Goal: Use online tool/utility: Utilize a website feature to perform a specific function

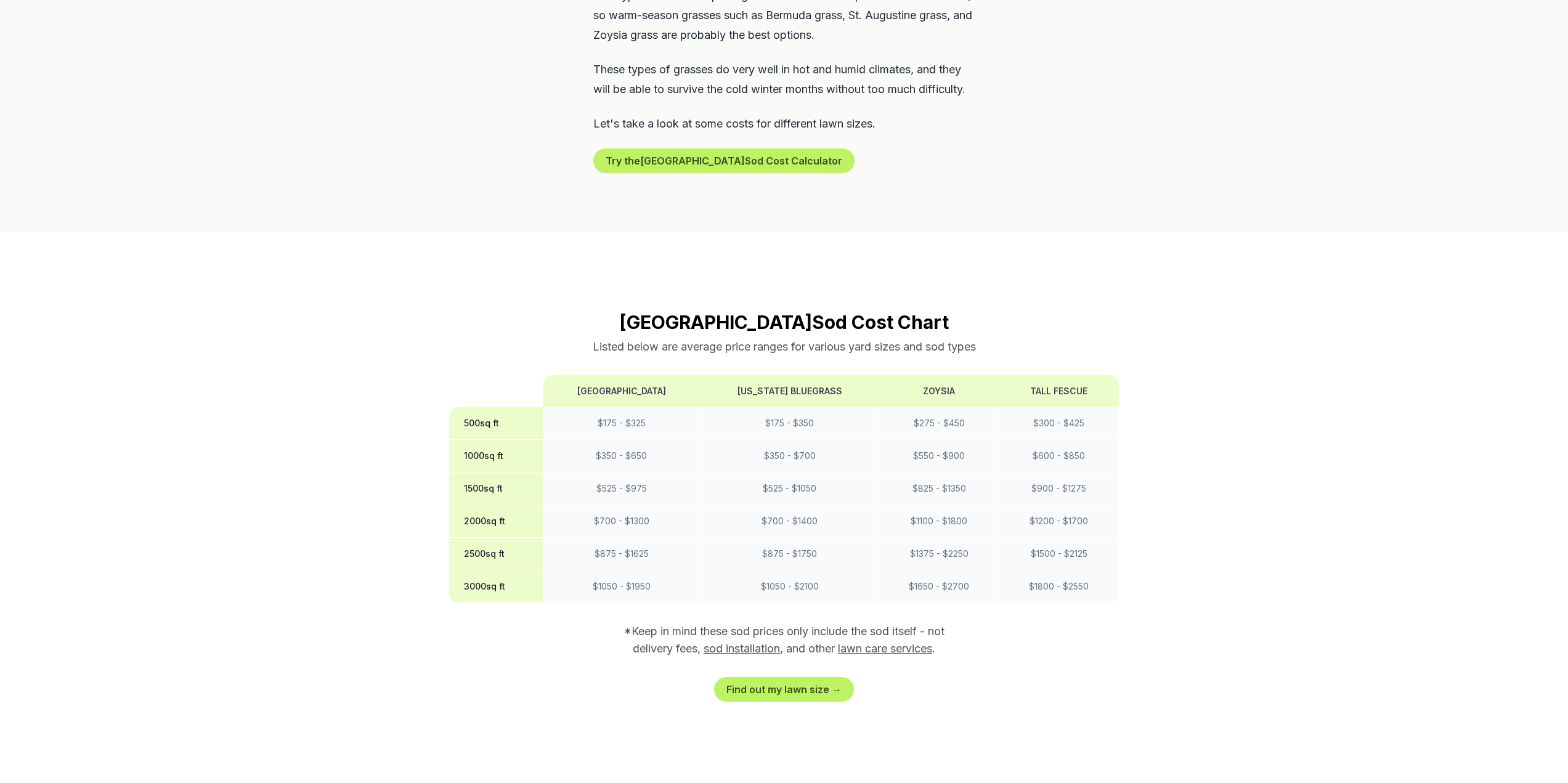
scroll to position [801, 0]
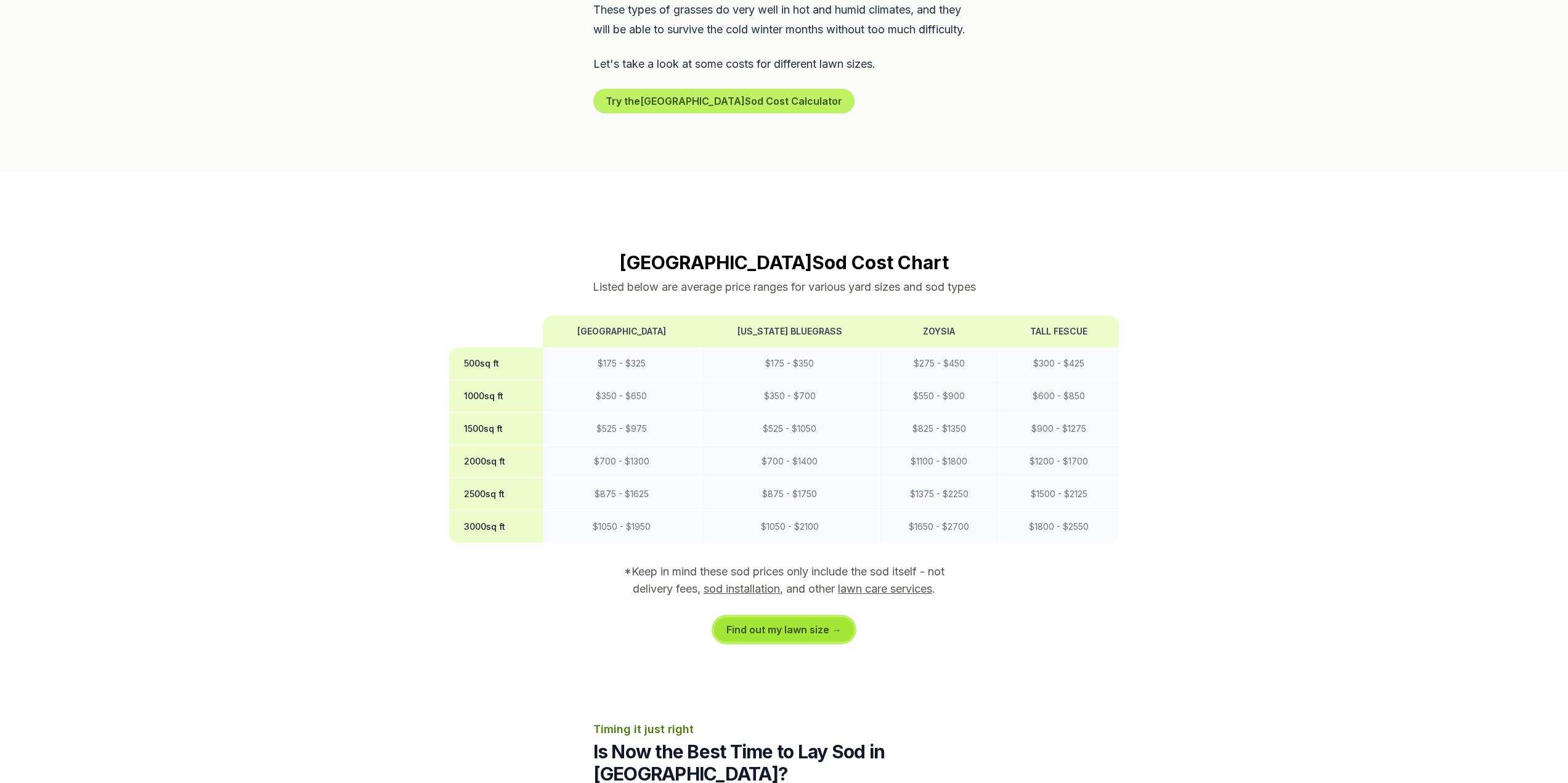
click at [788, 630] on link "Find out my lawn size →" at bounding box center [784, 630] width 140 height 25
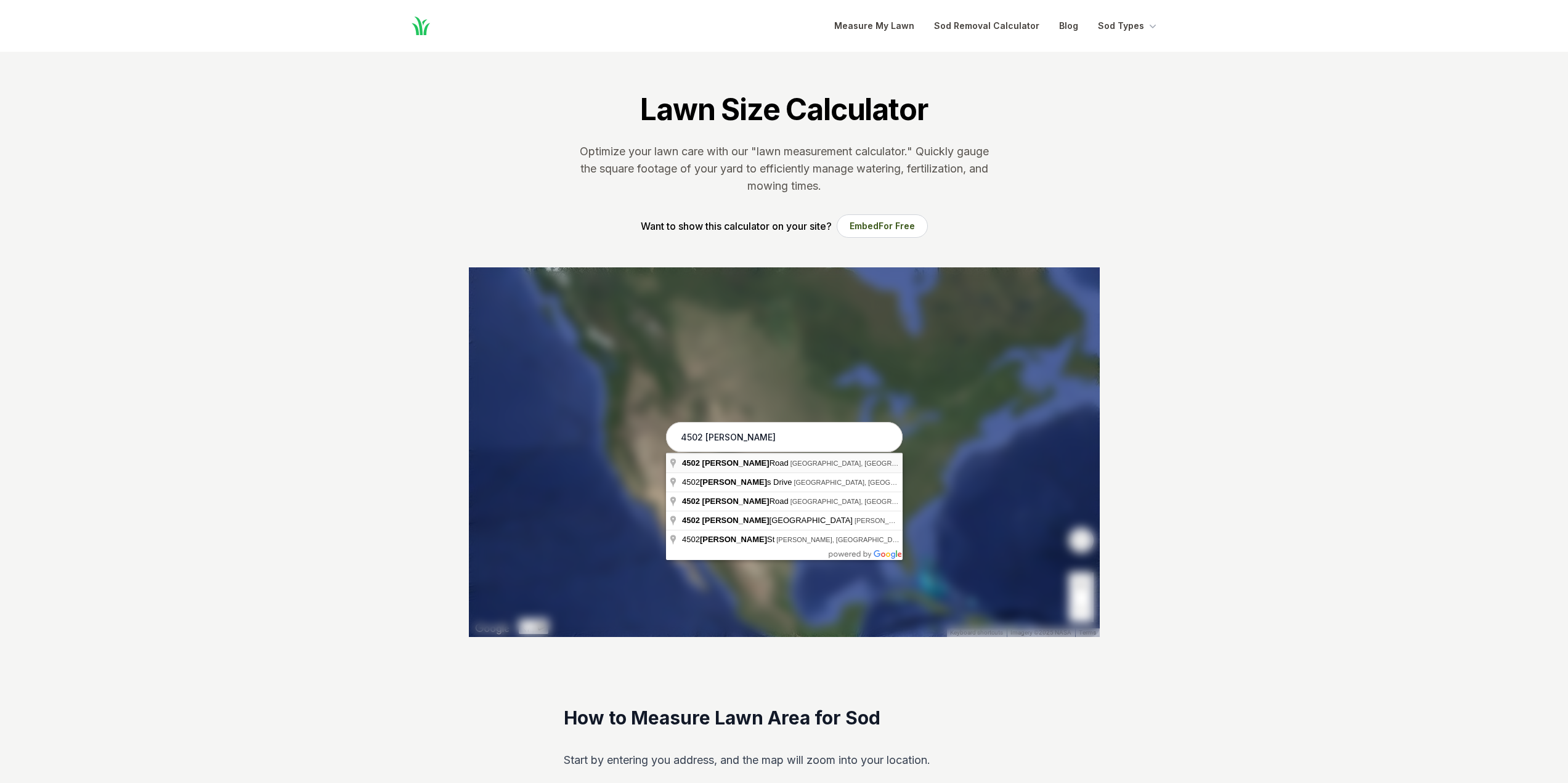
type input "[STREET_ADDRESS][PERSON_NAME]"
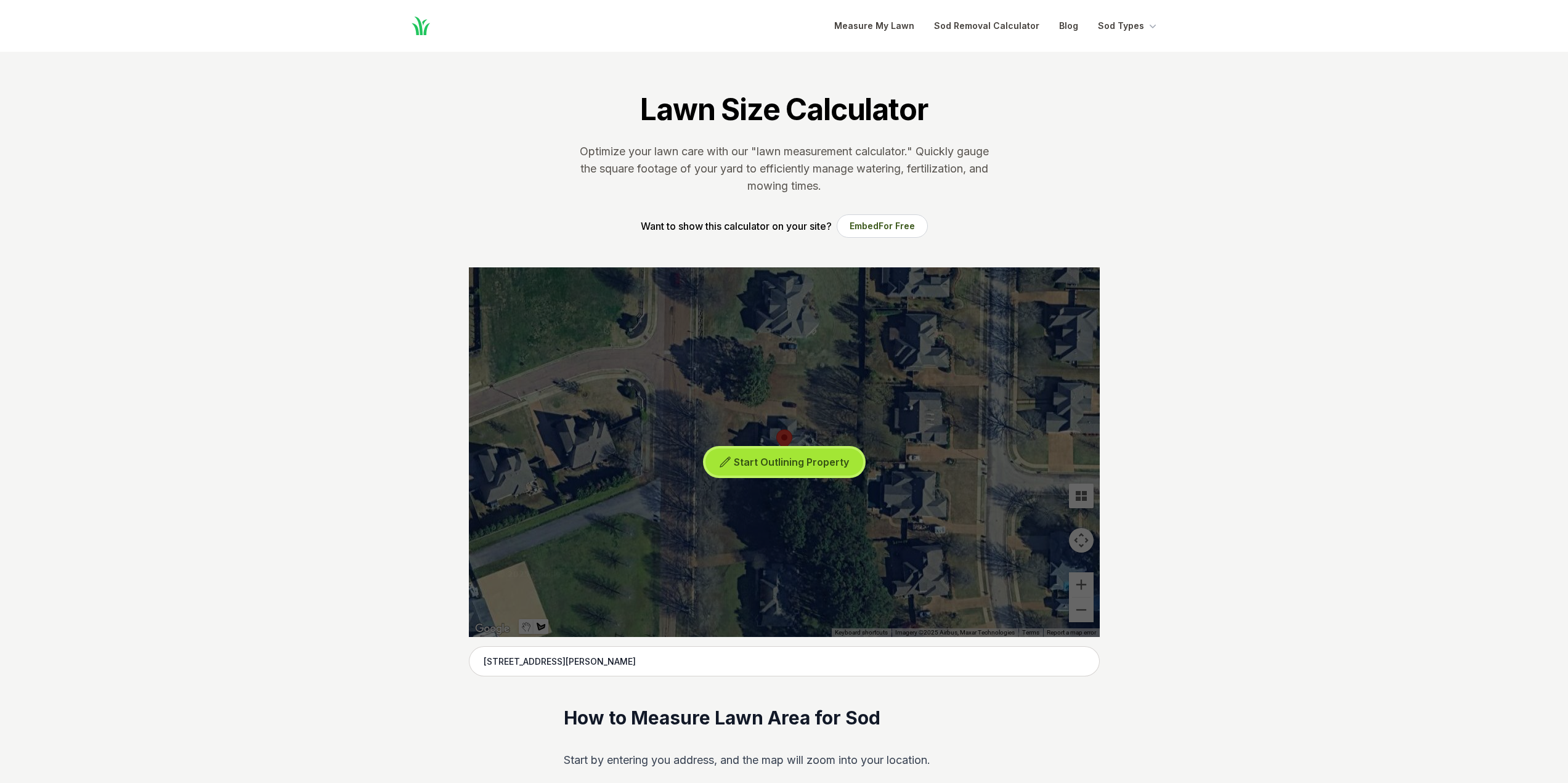
click at [796, 467] on span "Start Outlining Property" at bounding box center [791, 462] width 115 height 12
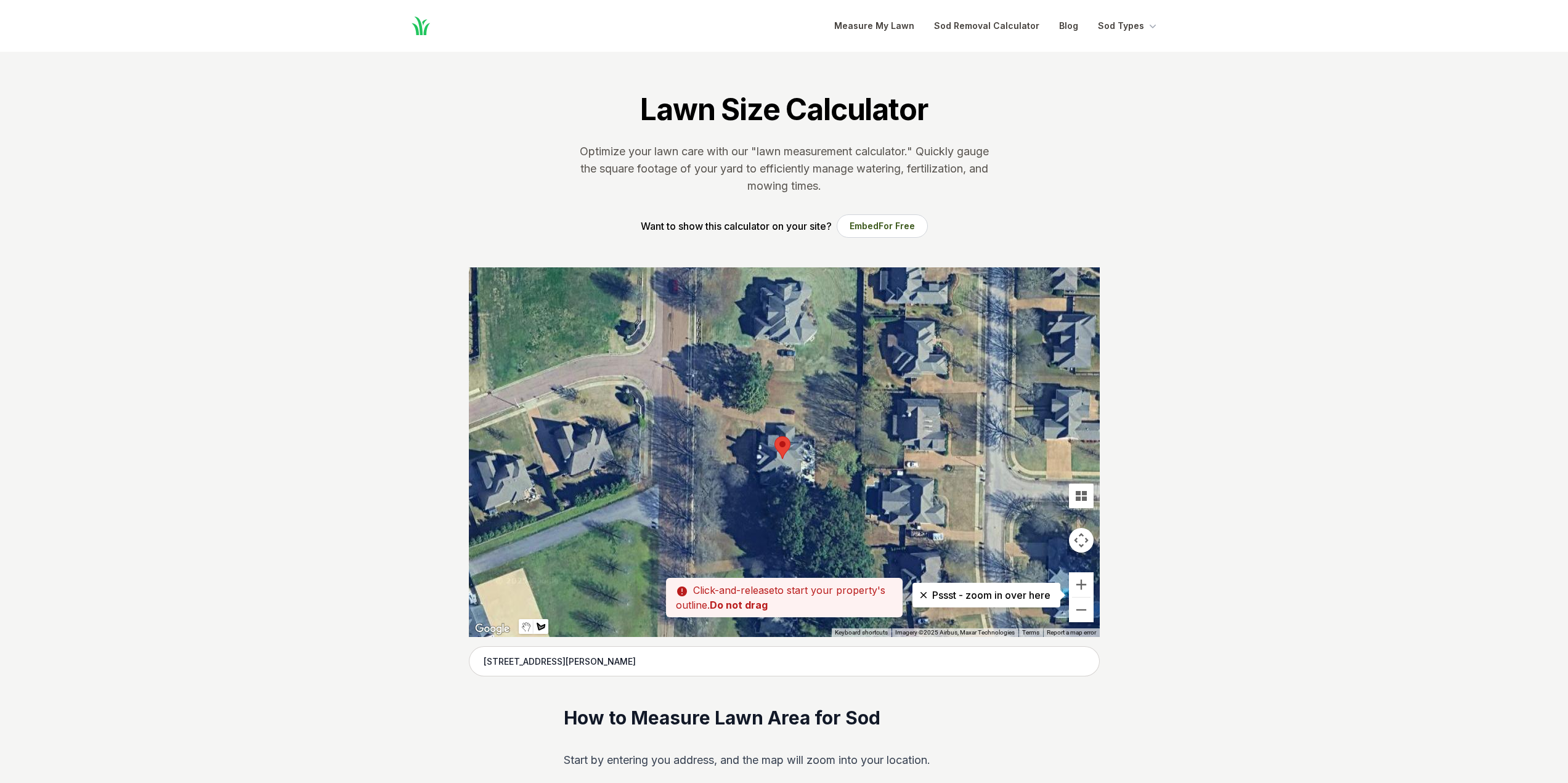
drag, startPoint x: 756, startPoint y: 415, endPoint x: 752, endPoint y: 422, distance: 8.1
click at [752, 422] on div at bounding box center [784, 452] width 631 height 370
drag, startPoint x: 755, startPoint y: 422, endPoint x: 746, endPoint y: 422, distance: 9.0
click at [753, 422] on div at bounding box center [784, 452] width 631 height 370
click at [696, 406] on div at bounding box center [784, 452] width 631 height 370
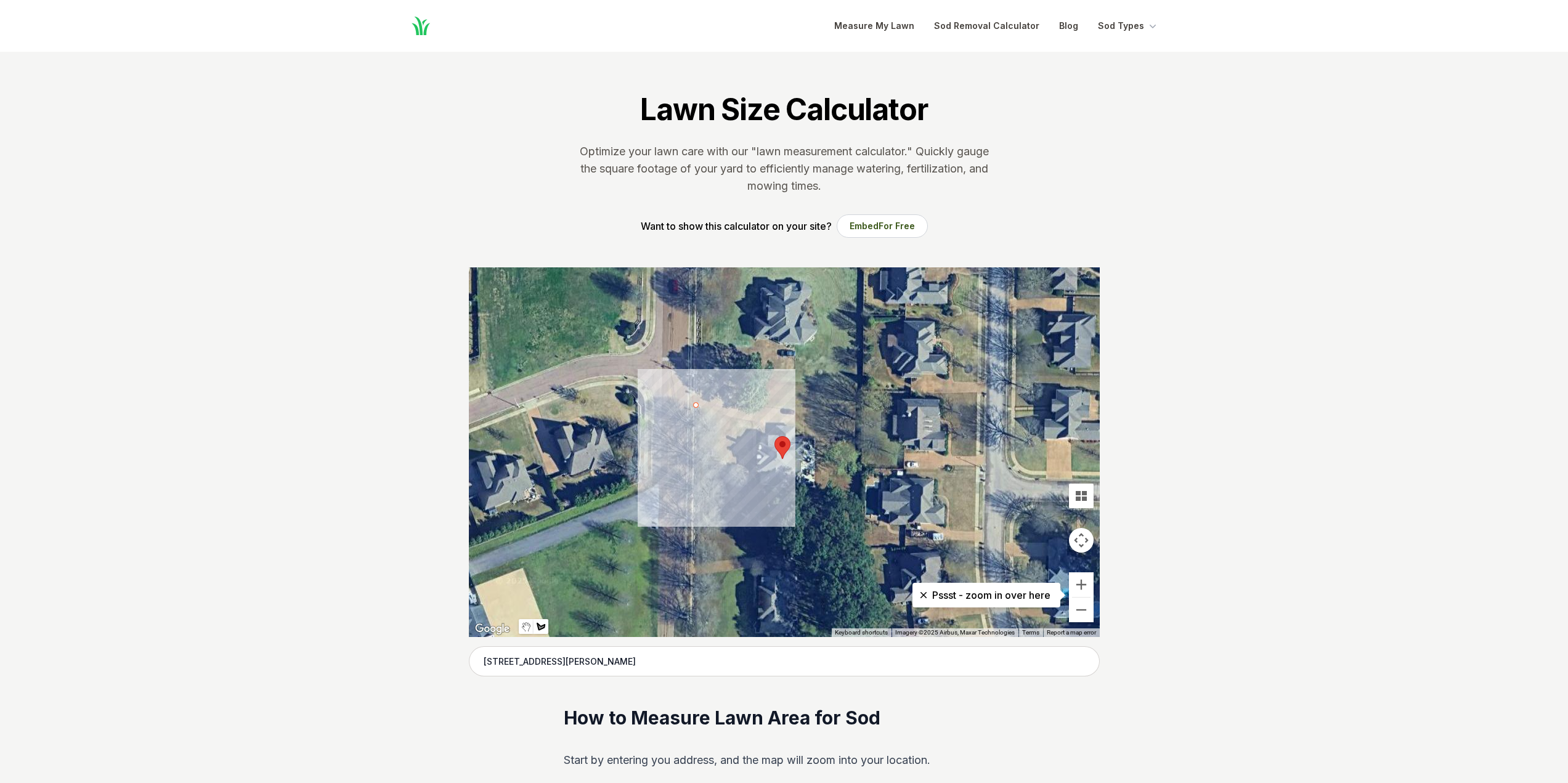
click at [756, 423] on div at bounding box center [784, 452] width 631 height 370
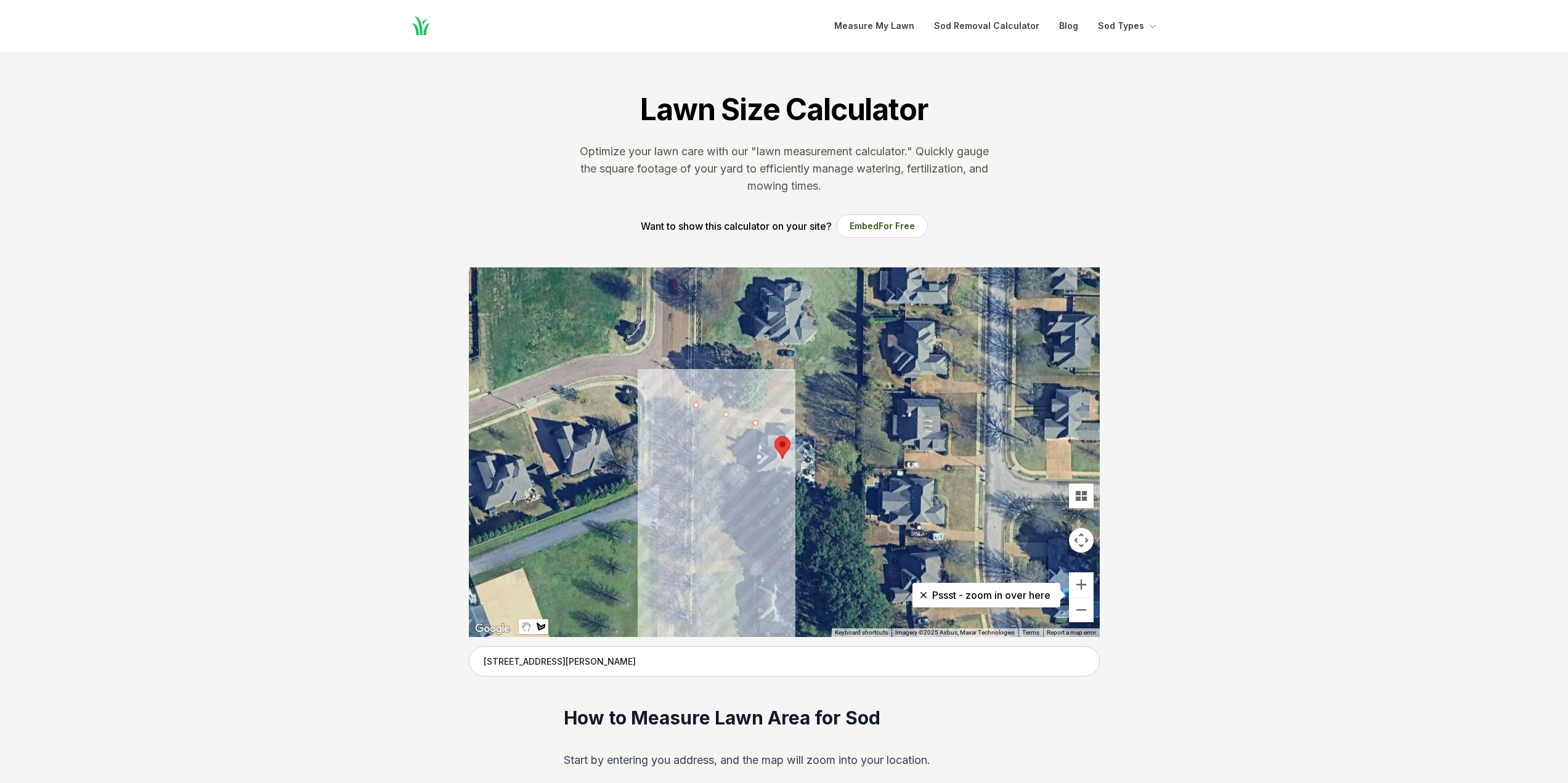
click at [751, 556] on div at bounding box center [784, 452] width 631 height 370
click at [696, 563] on div at bounding box center [784, 452] width 631 height 370
click at [697, 410] on div at bounding box center [784, 452] width 631 height 370
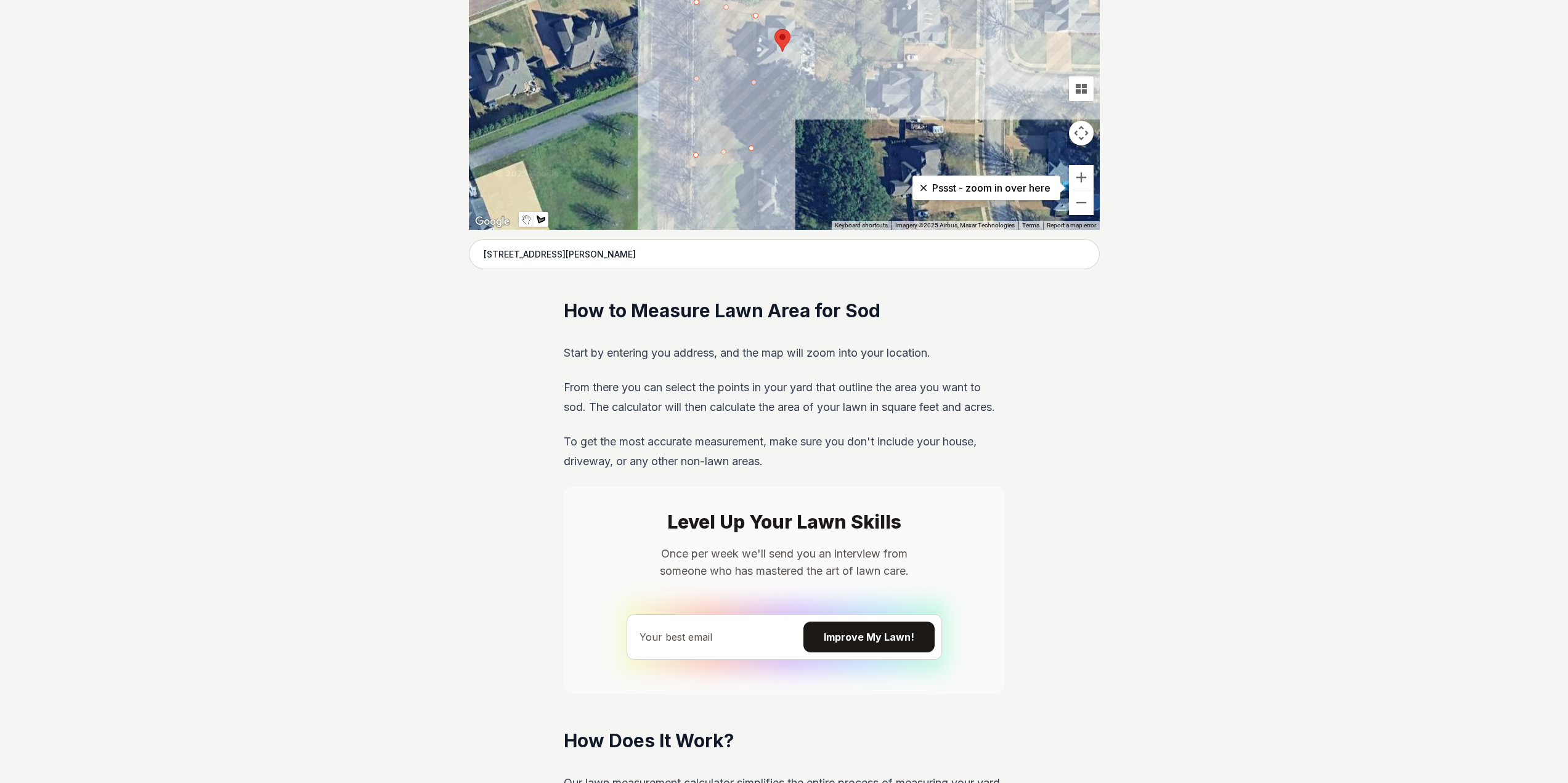
scroll to position [247, 0]
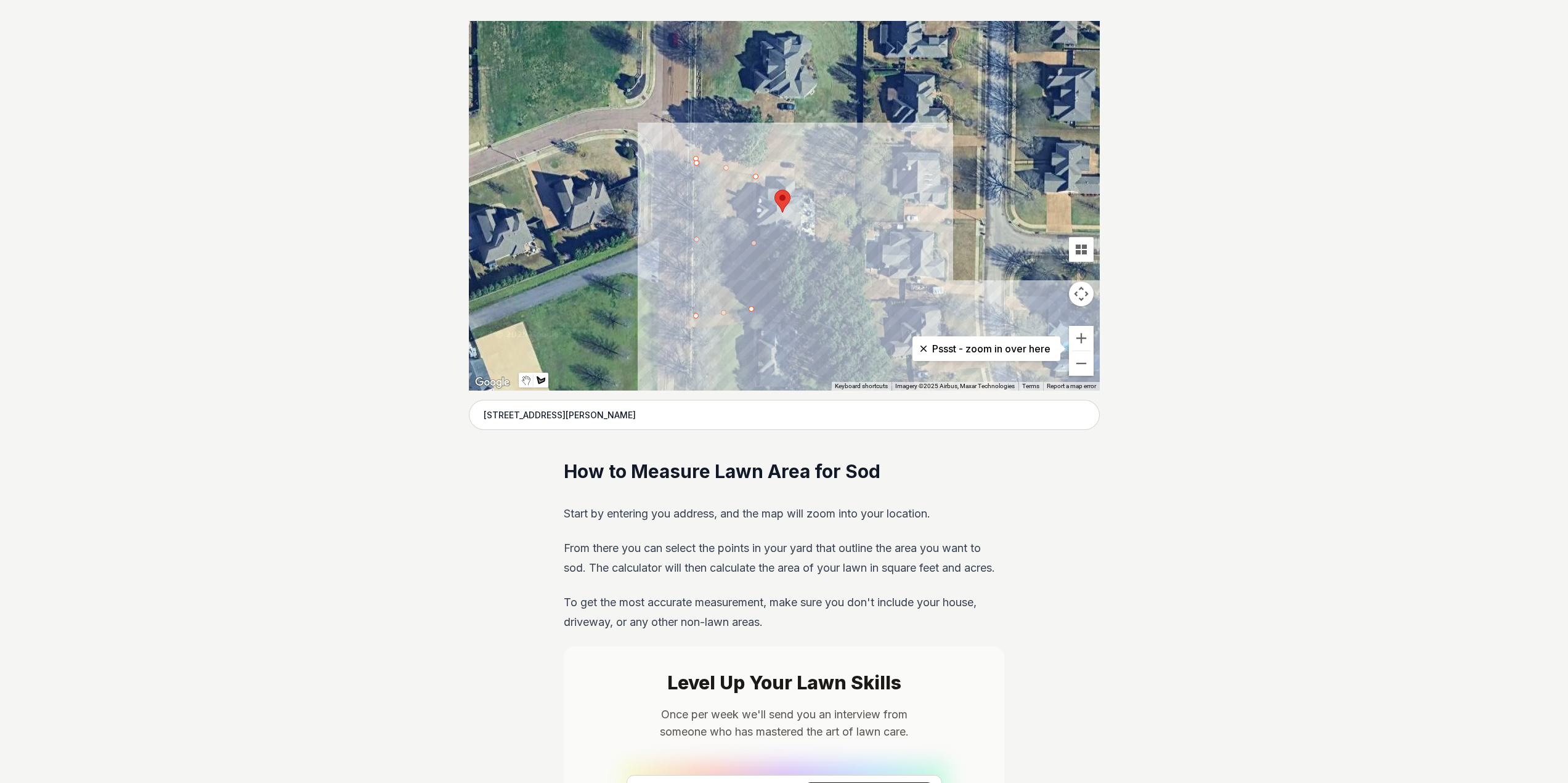
click at [947, 352] on p "Pssst - zoom in over here" at bounding box center [985, 348] width 128 height 15
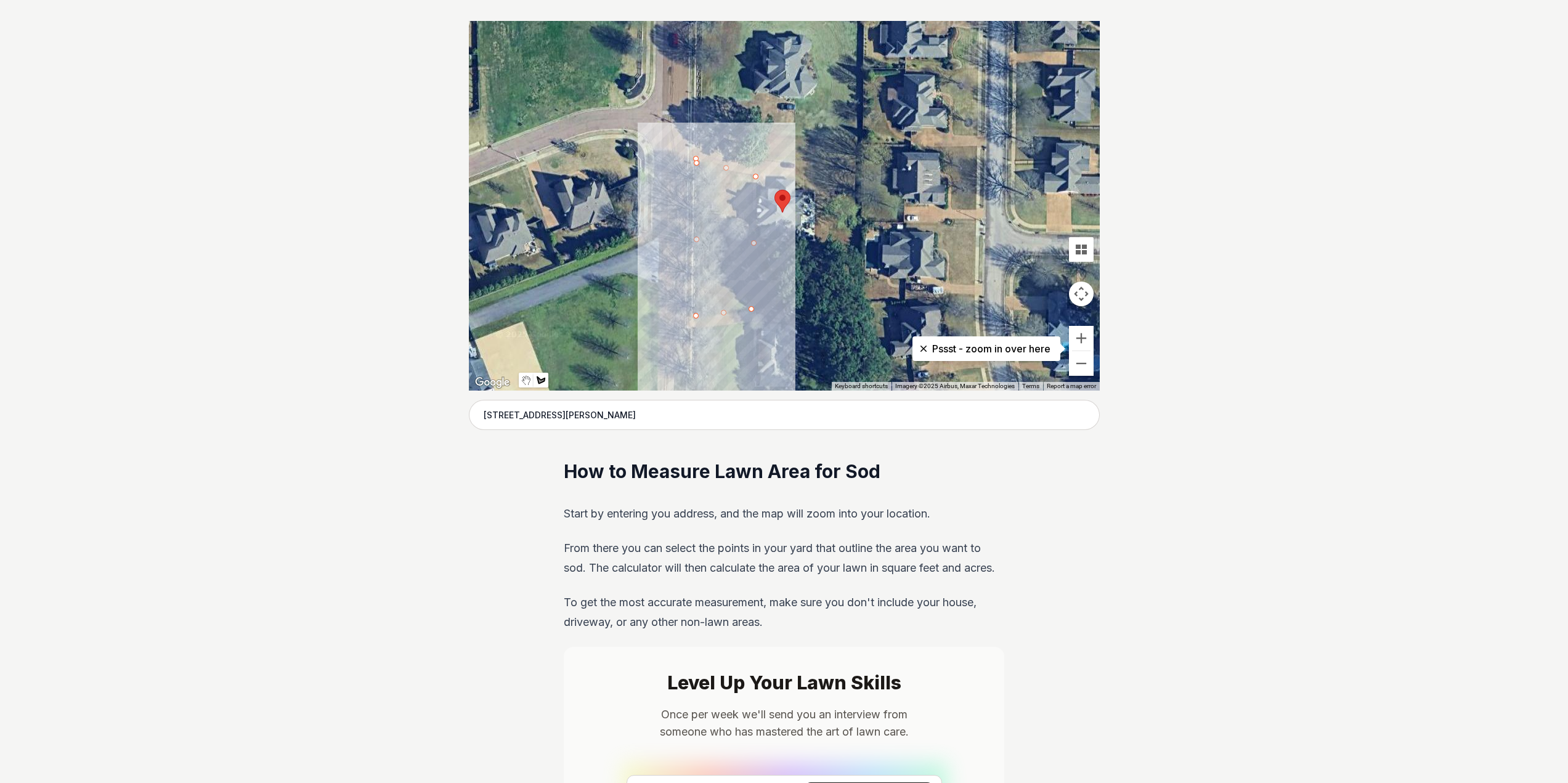
click at [695, 161] on div at bounding box center [784, 205] width 631 height 370
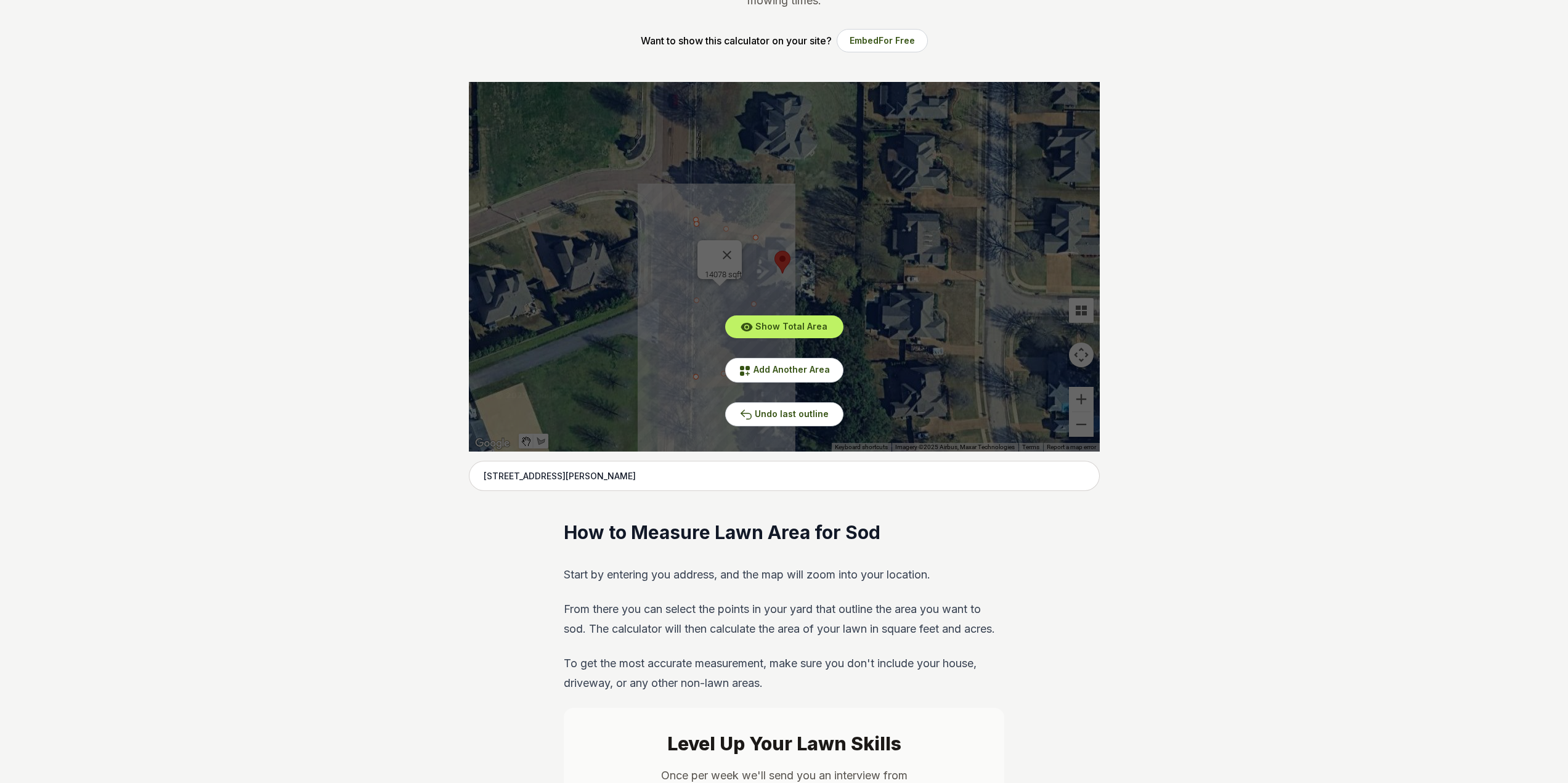
scroll to position [0, 0]
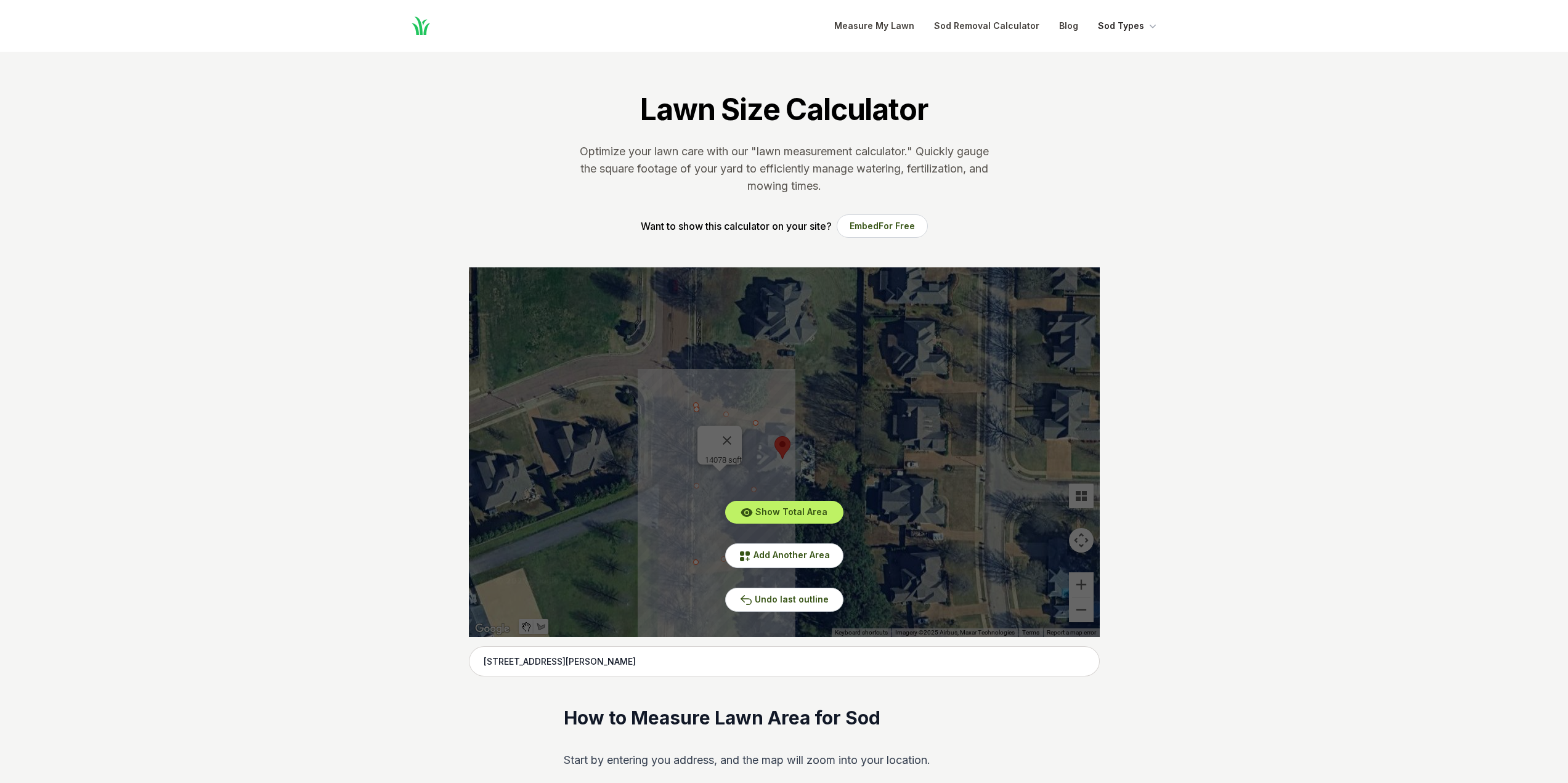
click at [1129, 28] on button "Sod Types" at bounding box center [1128, 26] width 61 height 15
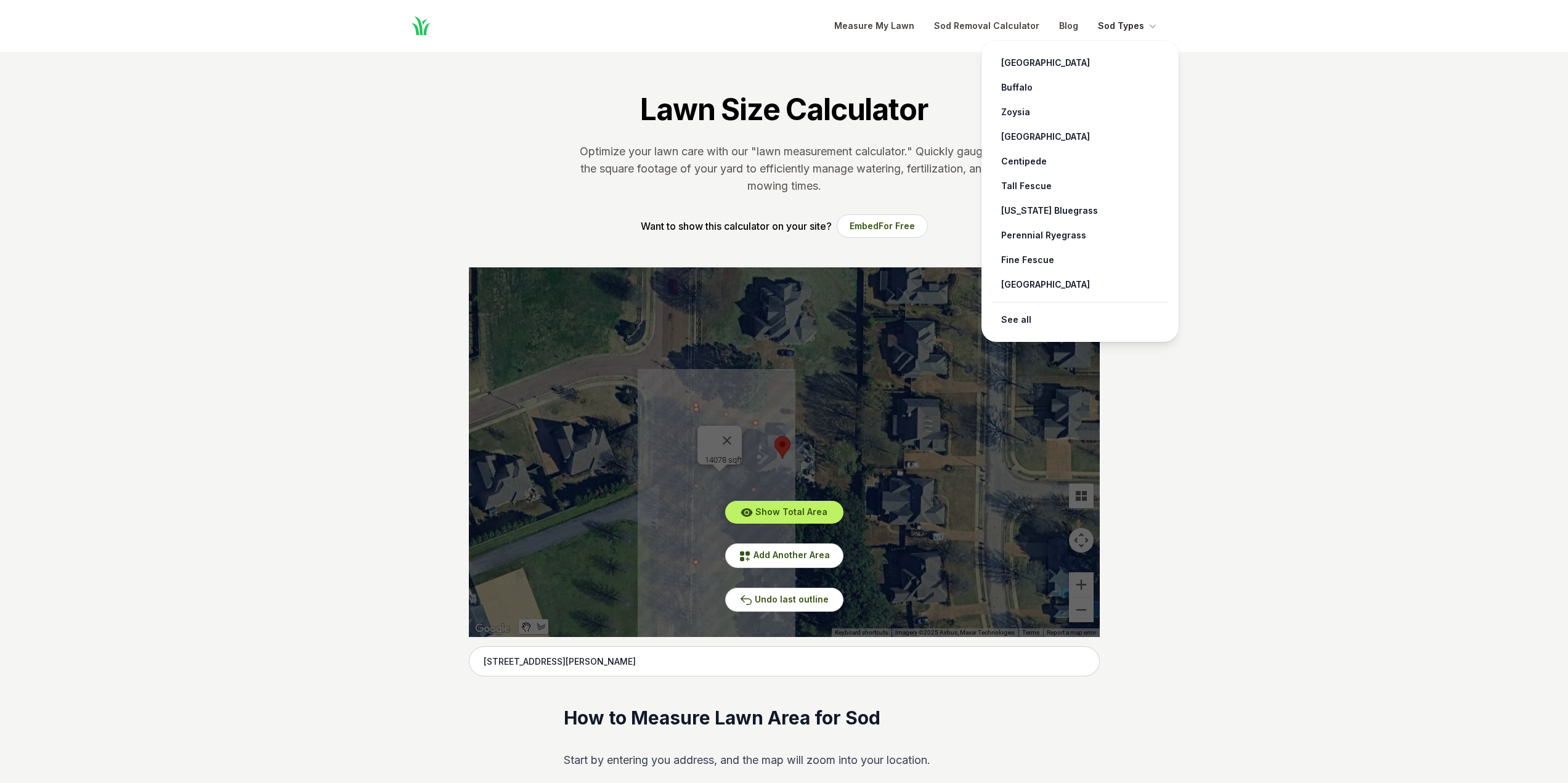
click at [1129, 28] on button "Sod Types" at bounding box center [1128, 26] width 61 height 15
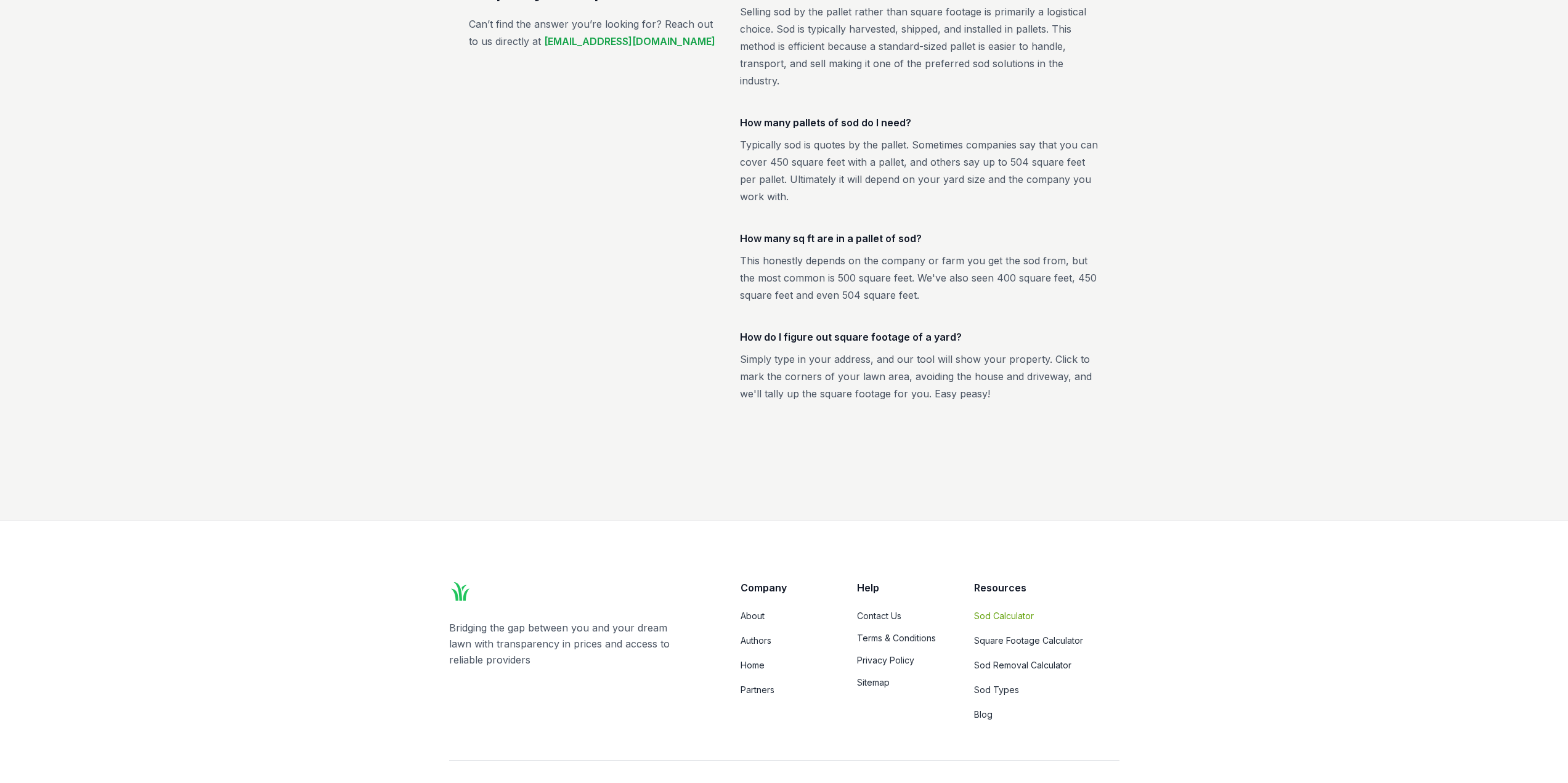
scroll to position [2170, 0]
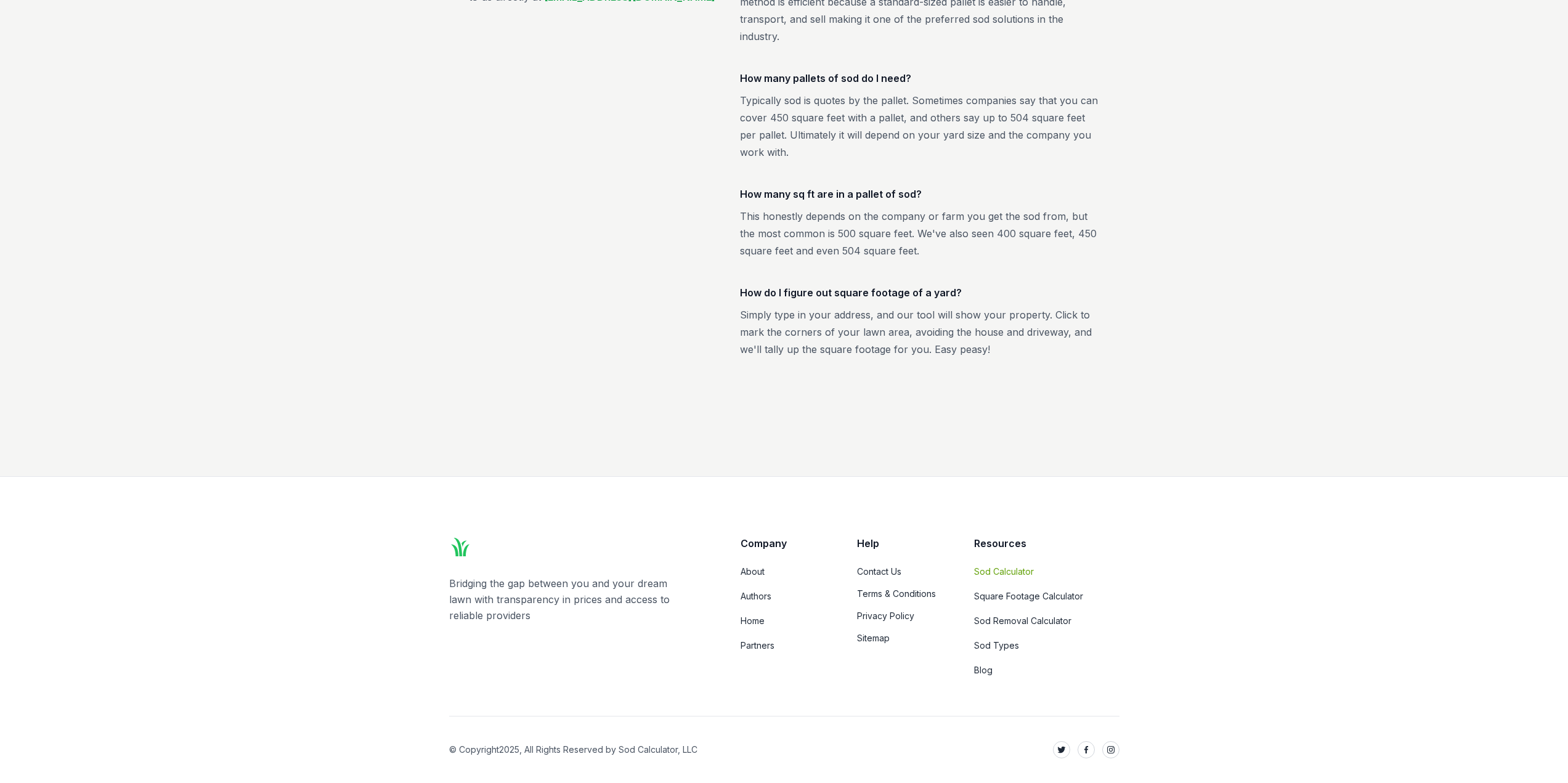
click at [999, 570] on link "Sod Calculator" at bounding box center [1046, 572] width 145 height 12
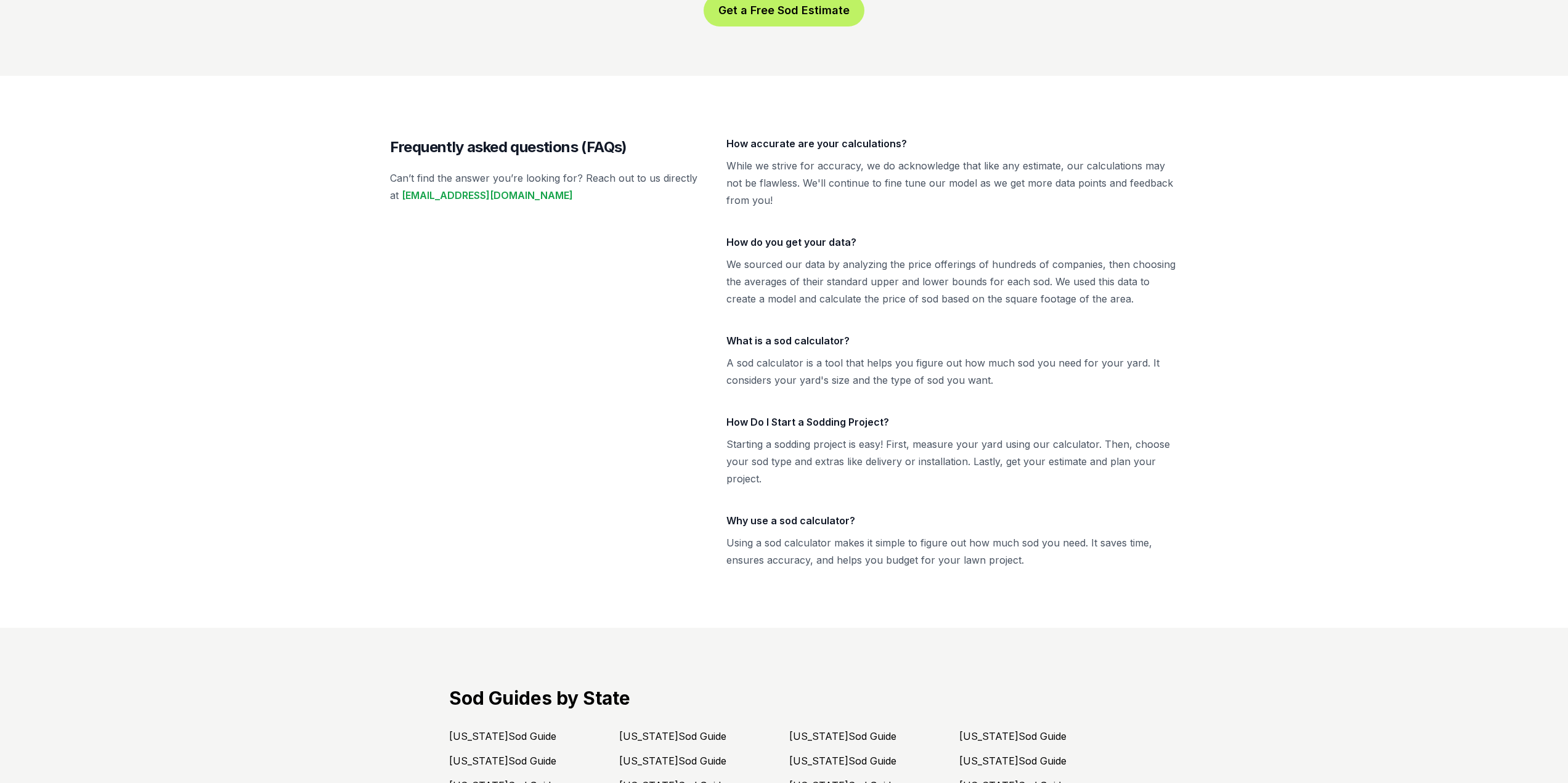
scroll to position [2526, 0]
